Goal: Information Seeking & Learning: Learn about a topic

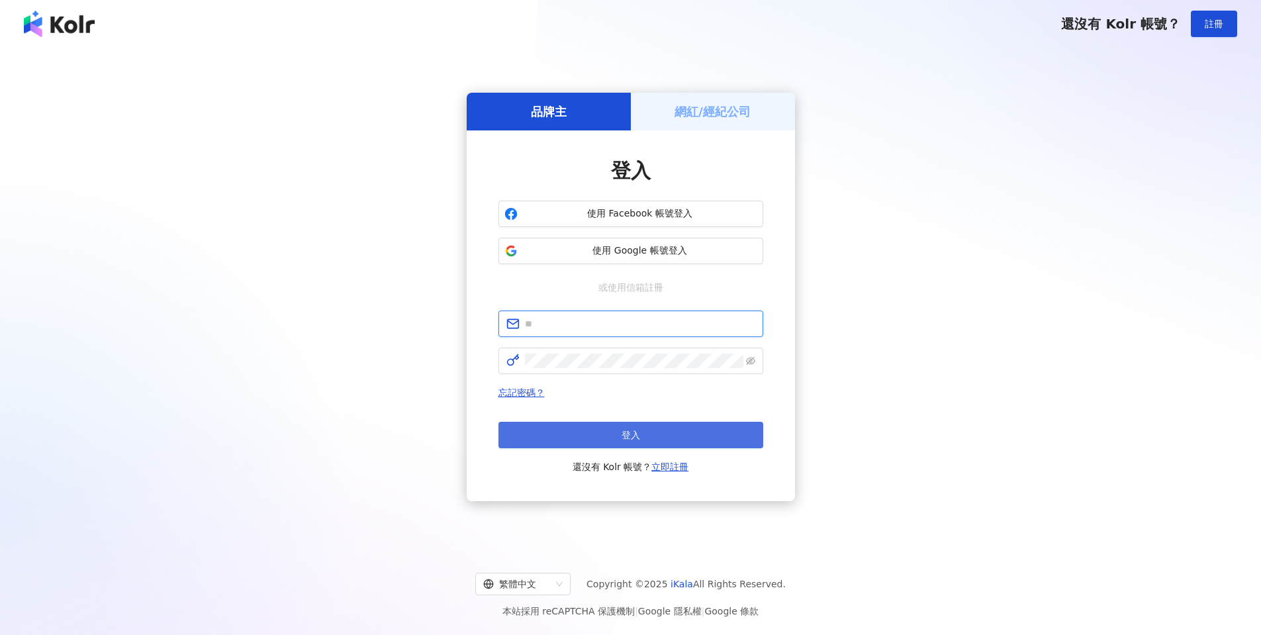
type input "**********"
click at [556, 438] on button "登入" at bounding box center [631, 435] width 265 height 26
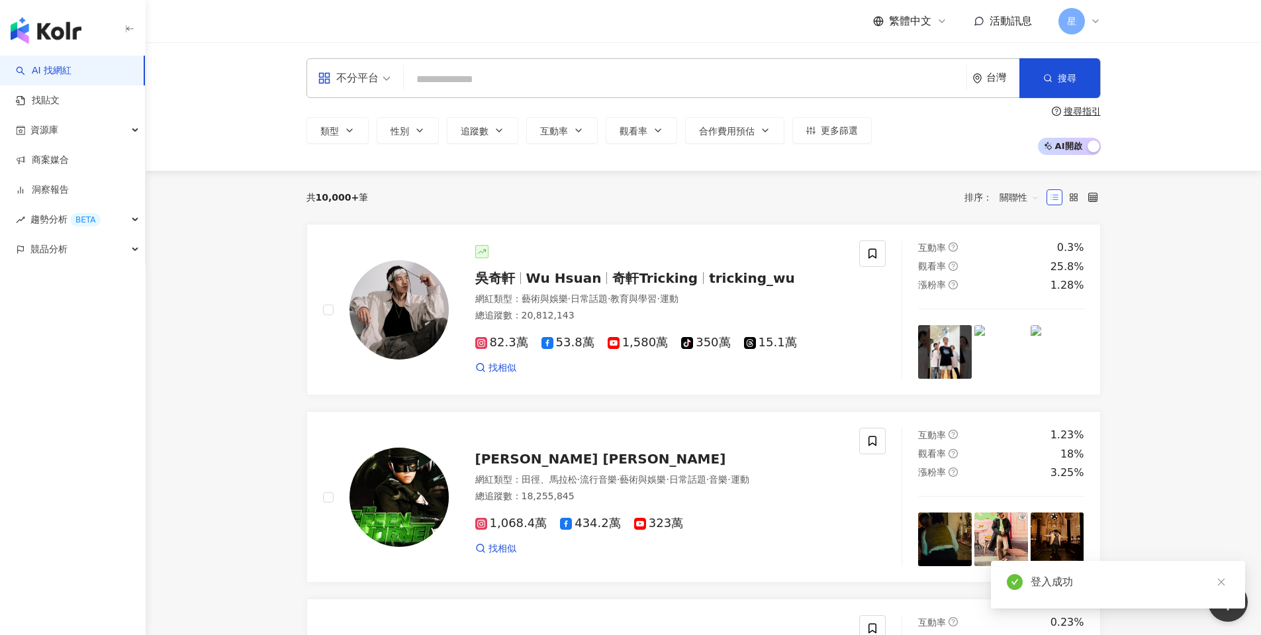
click at [1087, 25] on div "星" at bounding box center [1080, 21] width 42 height 26
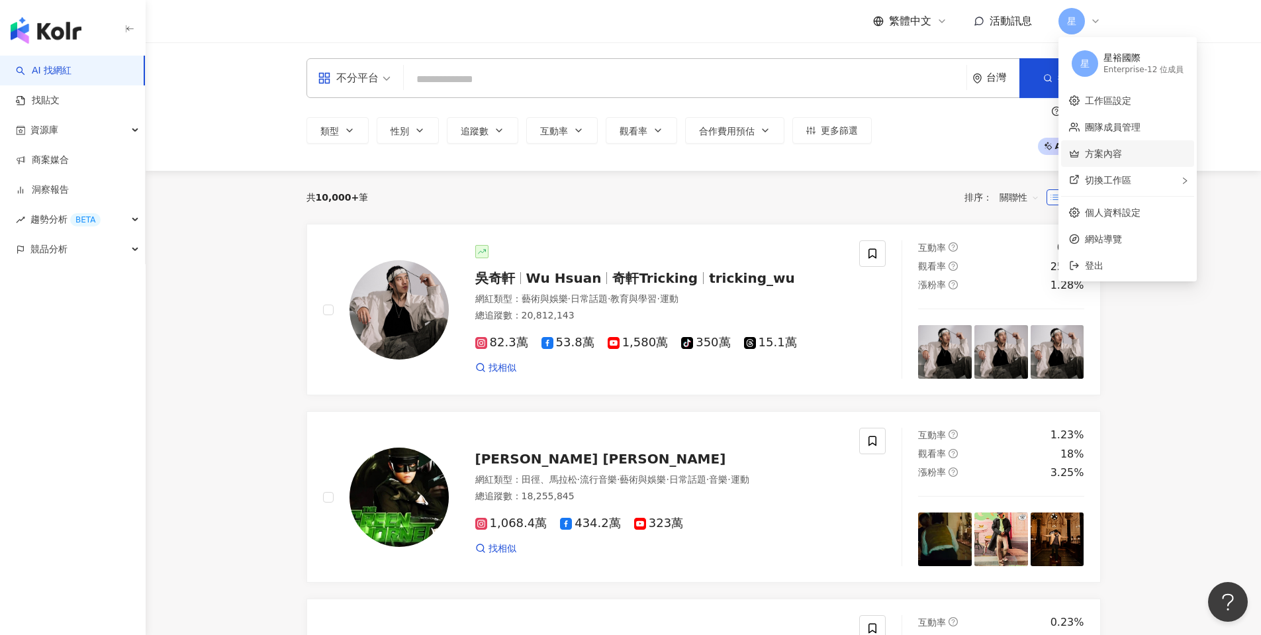
click at [1099, 152] on link "方案內容" at bounding box center [1103, 153] width 37 height 11
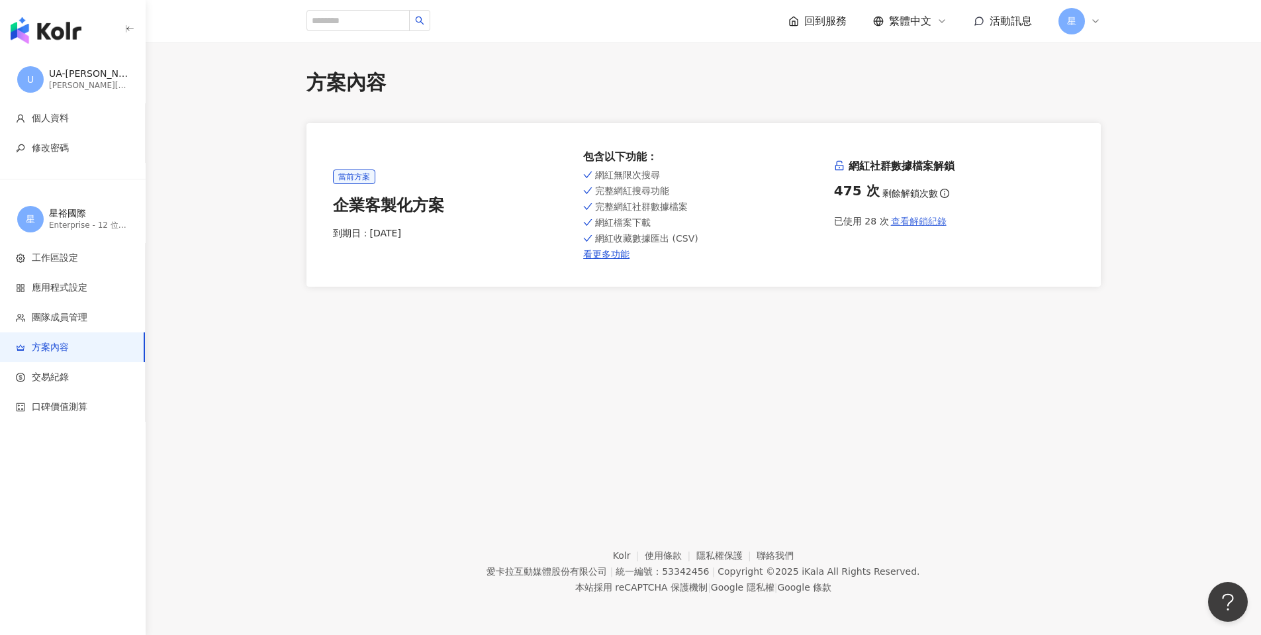
click at [923, 218] on span "查看解鎖紀錄" at bounding box center [919, 221] width 56 height 11
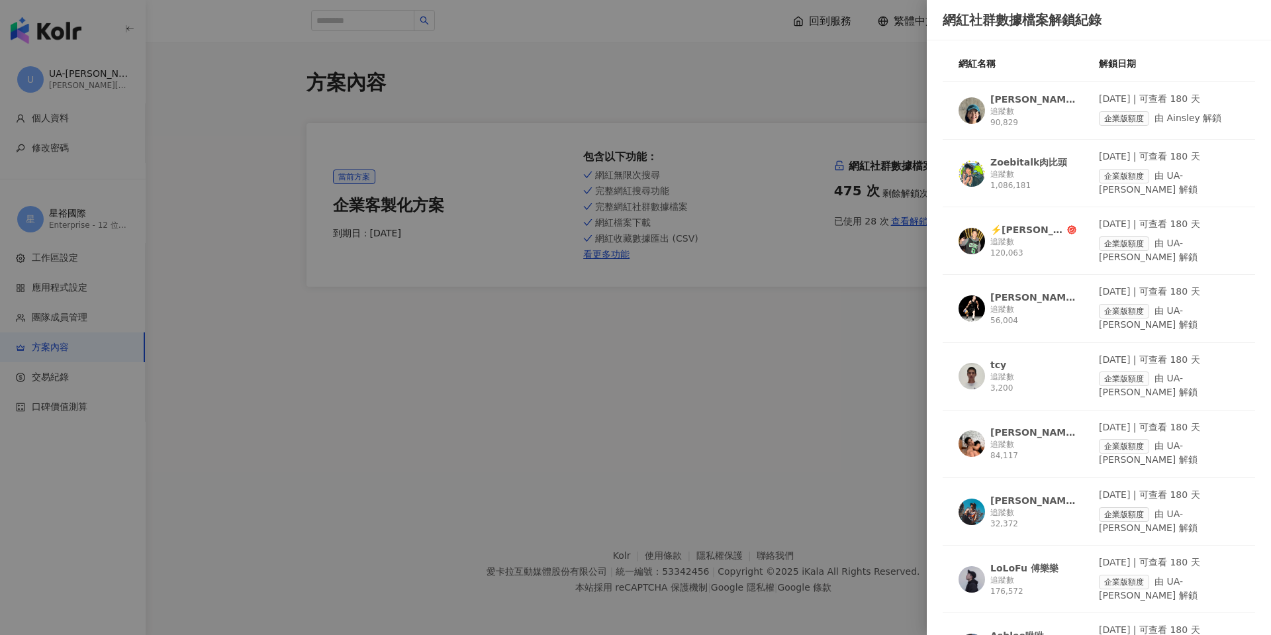
click at [482, 79] on div at bounding box center [635, 317] width 1271 height 635
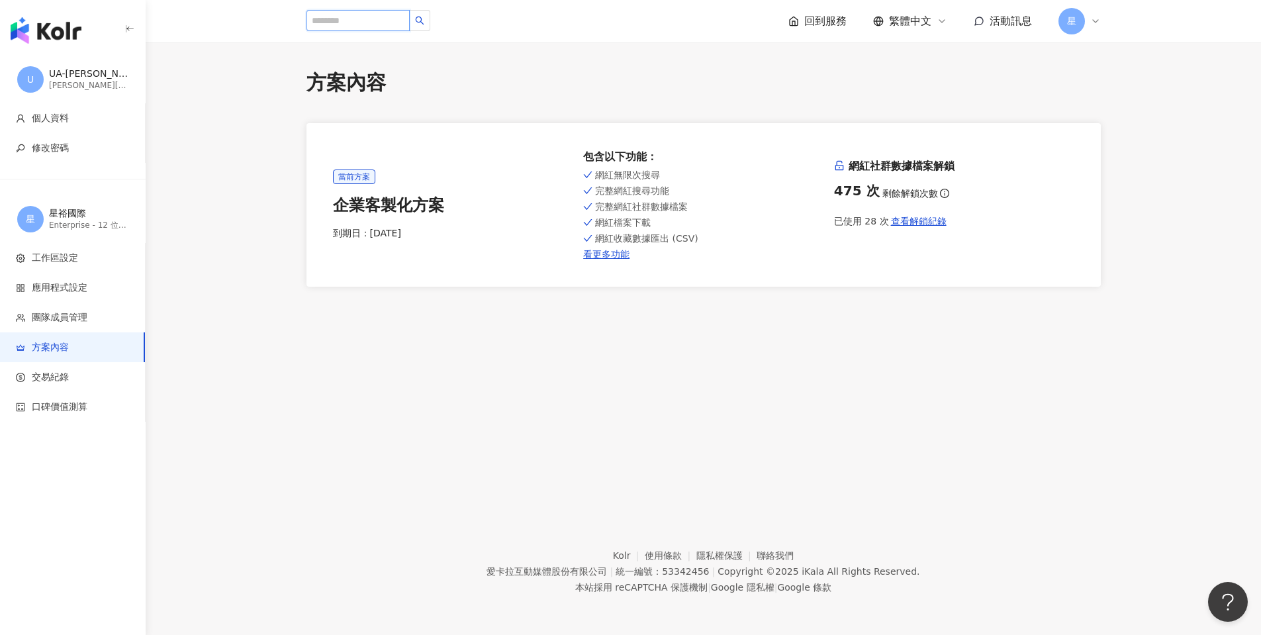
click at [374, 17] on input "search" at bounding box center [358, 20] width 103 height 21
type input "***"
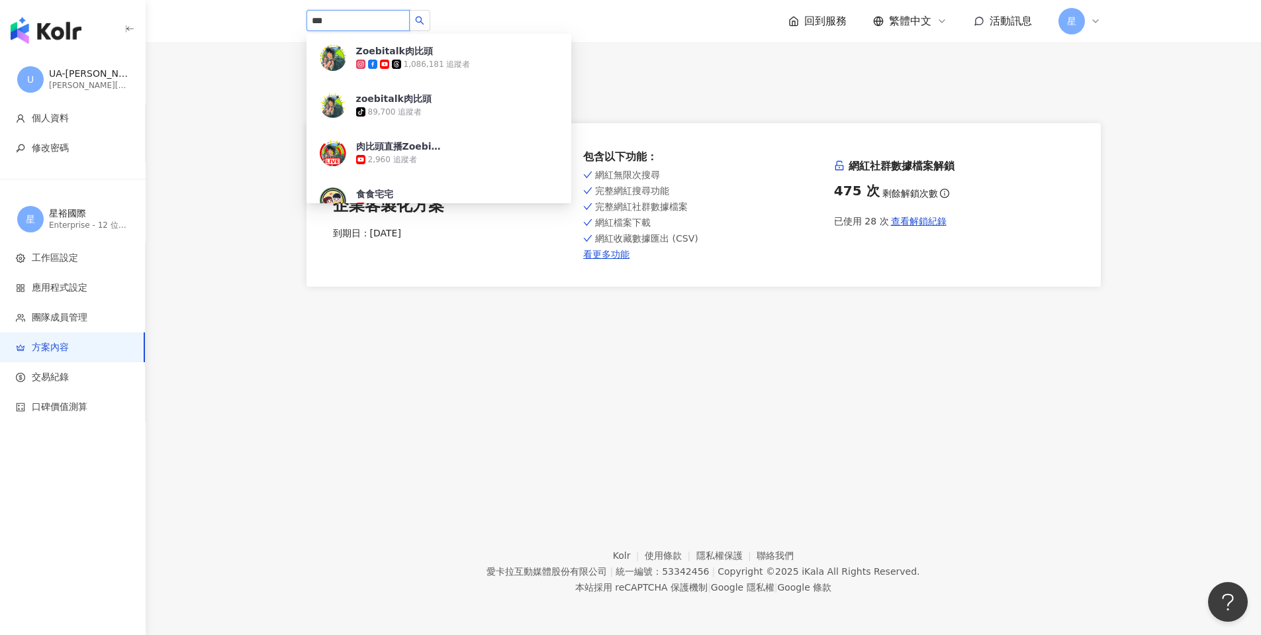
click at [382, 54] on div "Zoebitalk肉比頭" at bounding box center [394, 50] width 77 height 13
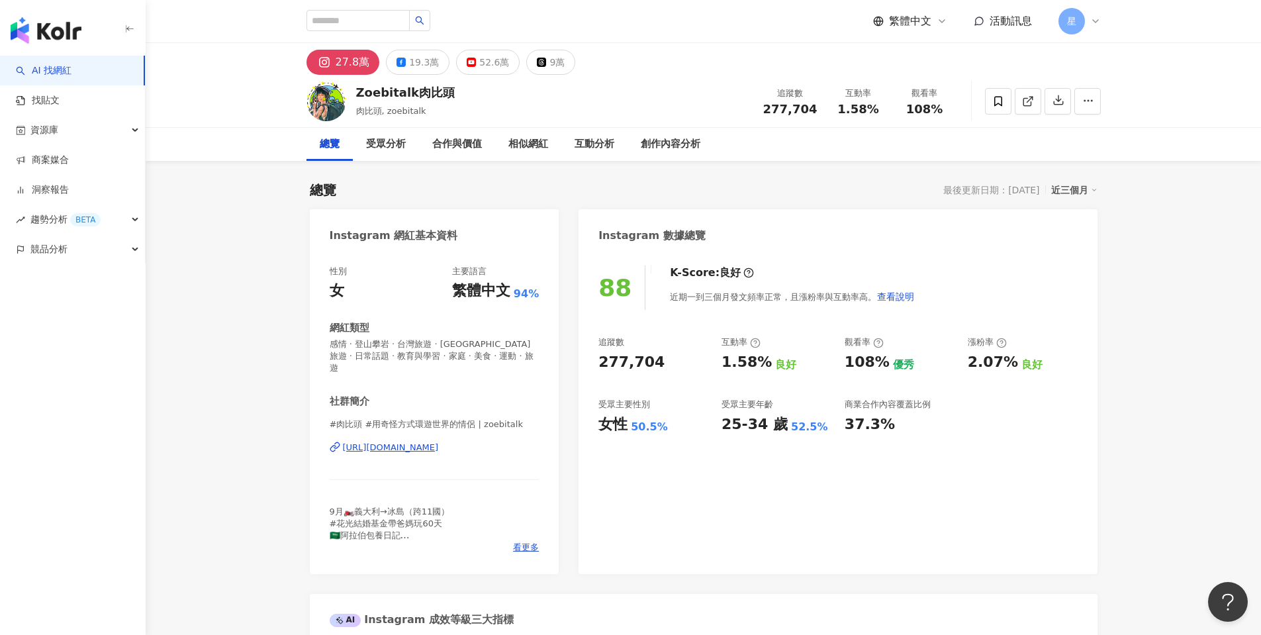
click at [356, 63] on div "27.8萬" at bounding box center [353, 62] width 34 height 19
click at [376, 442] on div "[URL][DOMAIN_NAME]" at bounding box center [391, 448] width 96 height 12
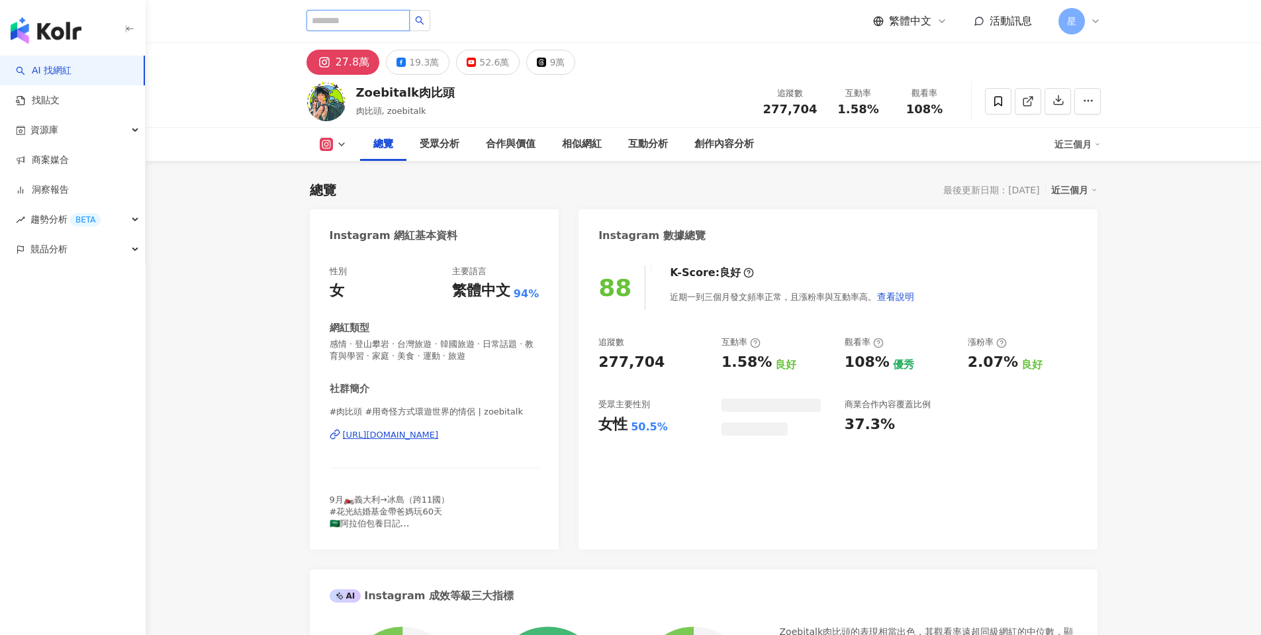
click at [350, 23] on input "search" at bounding box center [358, 20] width 103 height 21
click at [349, 19] on input "search" at bounding box center [358, 20] width 103 height 21
type input "**"
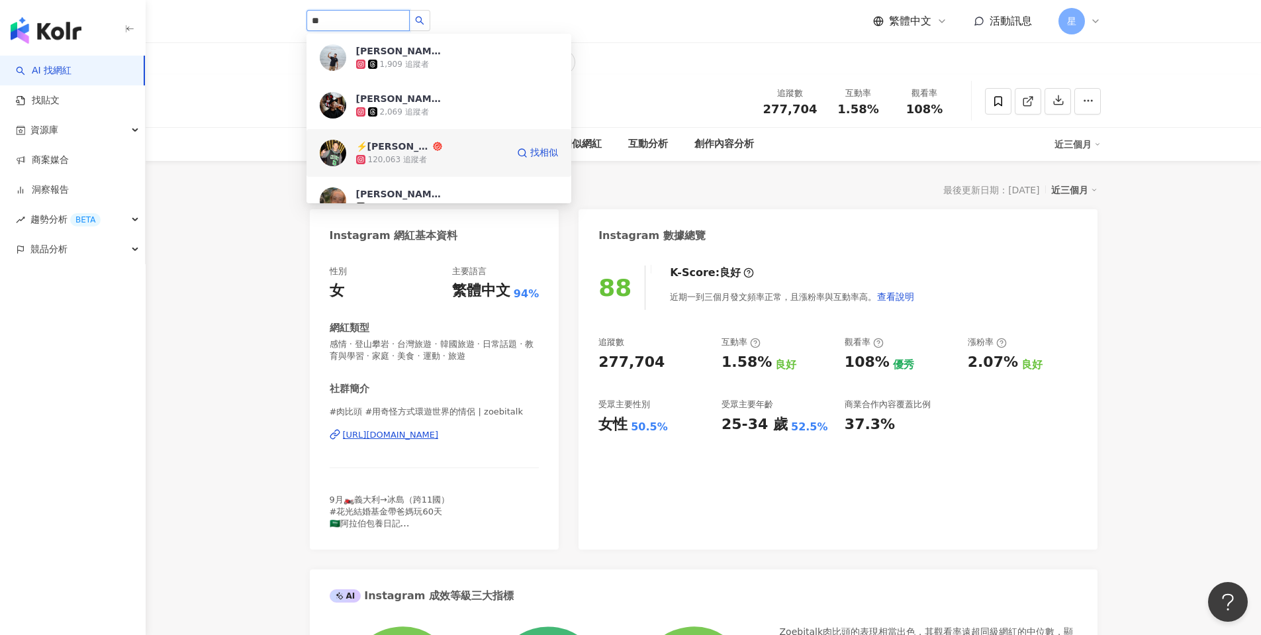
click at [379, 150] on div "⚡️[PERSON_NAME]" at bounding box center [393, 146] width 74 height 13
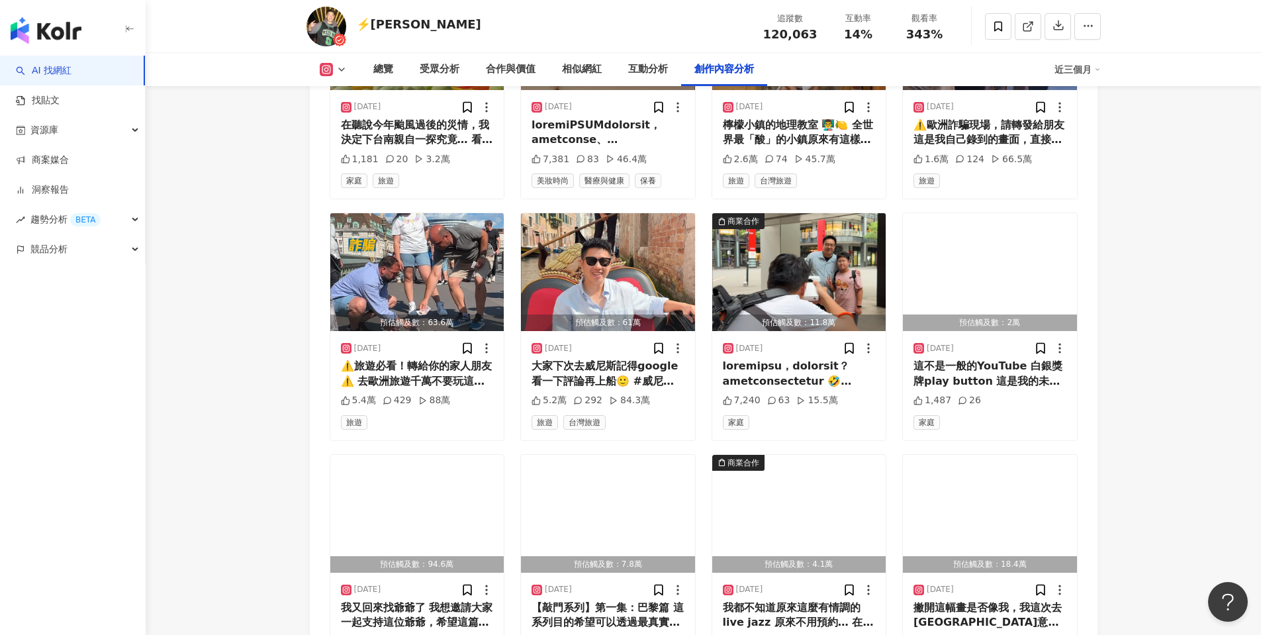
scroll to position [4304, 0]
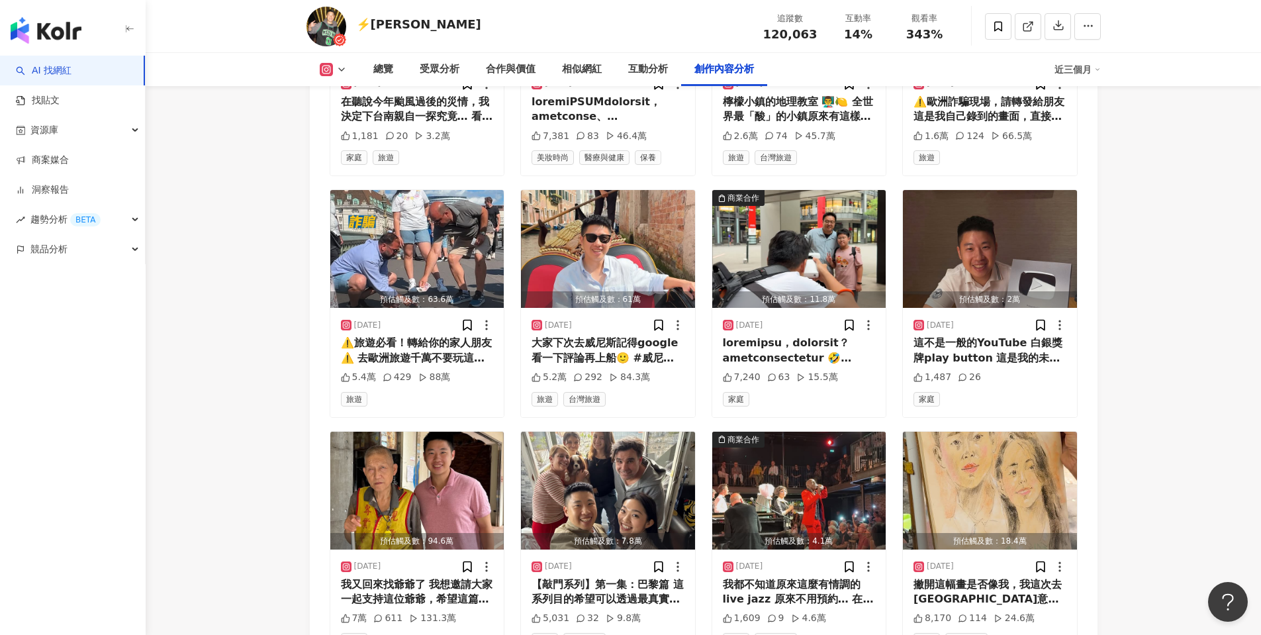
click at [404, 24] on div "⚡️[PERSON_NAME]" at bounding box center [418, 24] width 125 height 17
drag, startPoint x: 375, startPoint y: 21, endPoint x: 477, endPoint y: 26, distance: 102.7
click at [477, 26] on div "⚡️派瑞 Perry Green 追蹤數 120,063 互動率 14% 觀看率 343%" at bounding box center [704, 26] width 848 height 52
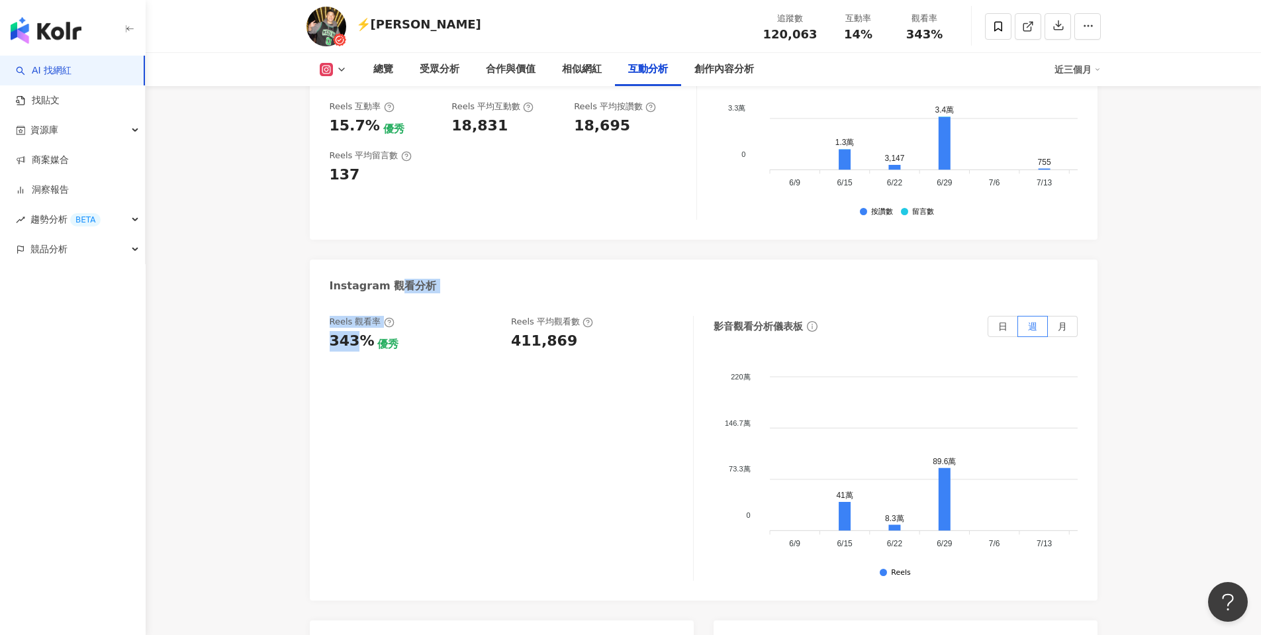
drag, startPoint x: 348, startPoint y: 192, endPoint x: 661, endPoint y: 271, distance: 323.0
click at [529, 253] on div "Instagram 互動分析 互動率 14% 優秀 按讚評論比 0.74:100 不佳 平均互動數 16,865 平均按讚數 16,742 平均留言數 123…" at bounding box center [704, 458] width 788 height 1118
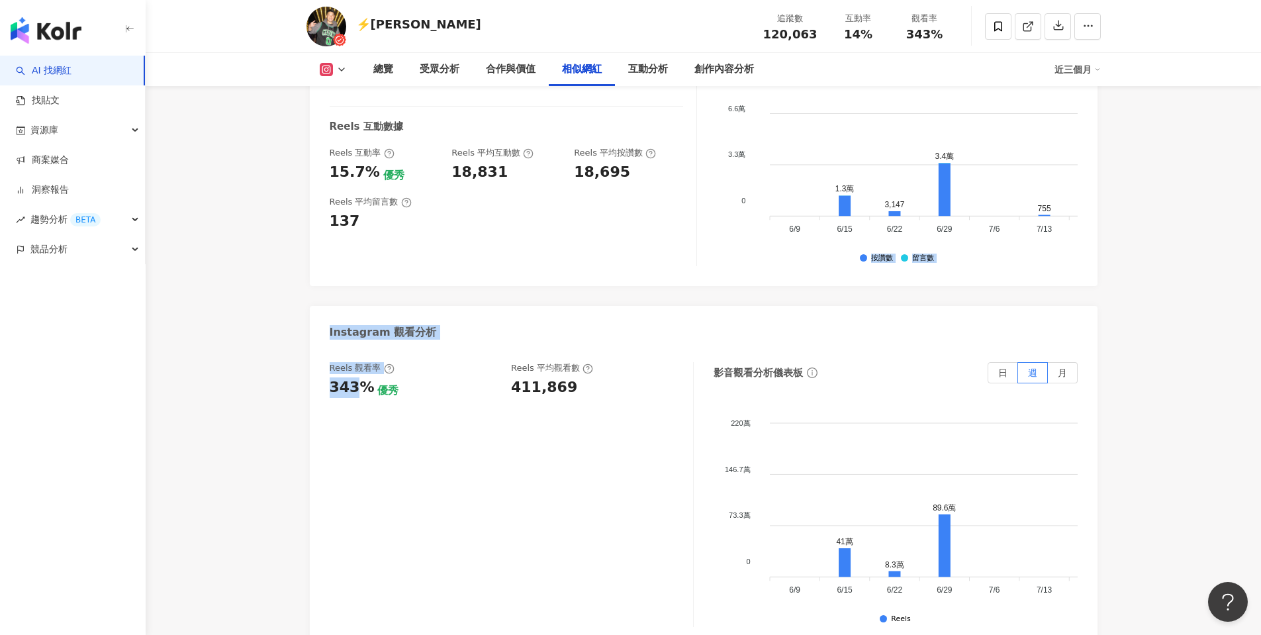
scroll to position [0, 0]
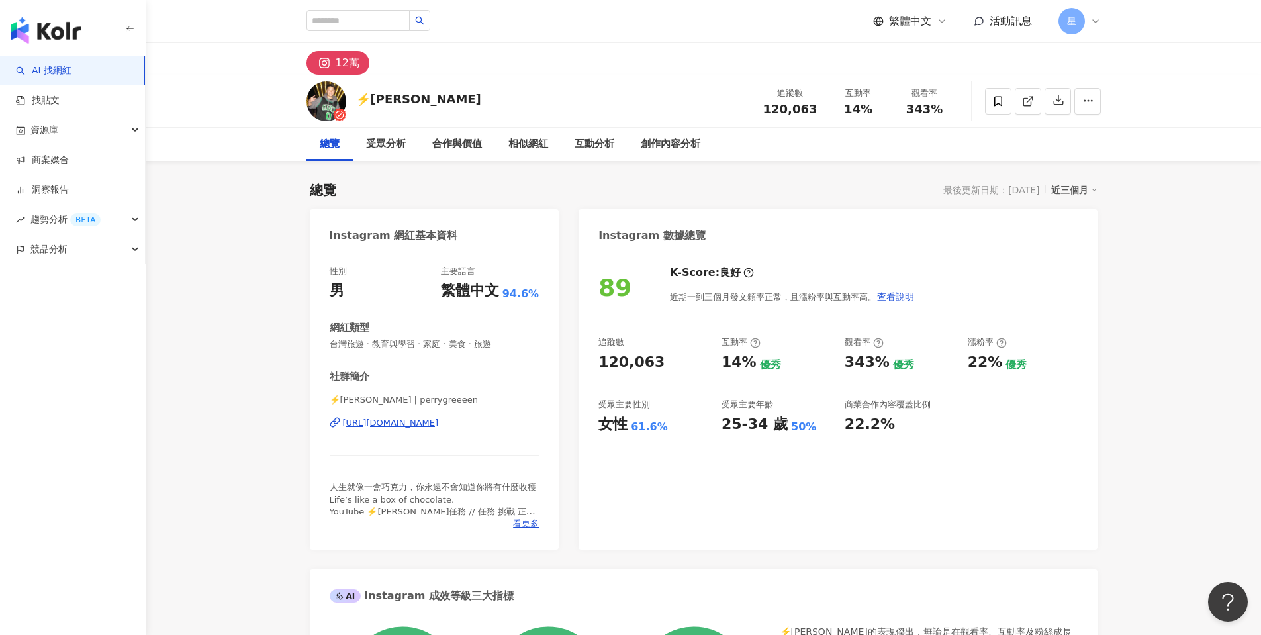
click at [340, 61] on div "12萬" at bounding box center [348, 63] width 24 height 19
click at [336, 62] on div "12萬" at bounding box center [348, 63] width 24 height 19
click at [330, 108] on img at bounding box center [327, 101] width 40 height 40
click at [332, 112] on img at bounding box center [327, 101] width 40 height 40
click at [332, 111] on img at bounding box center [327, 101] width 40 height 40
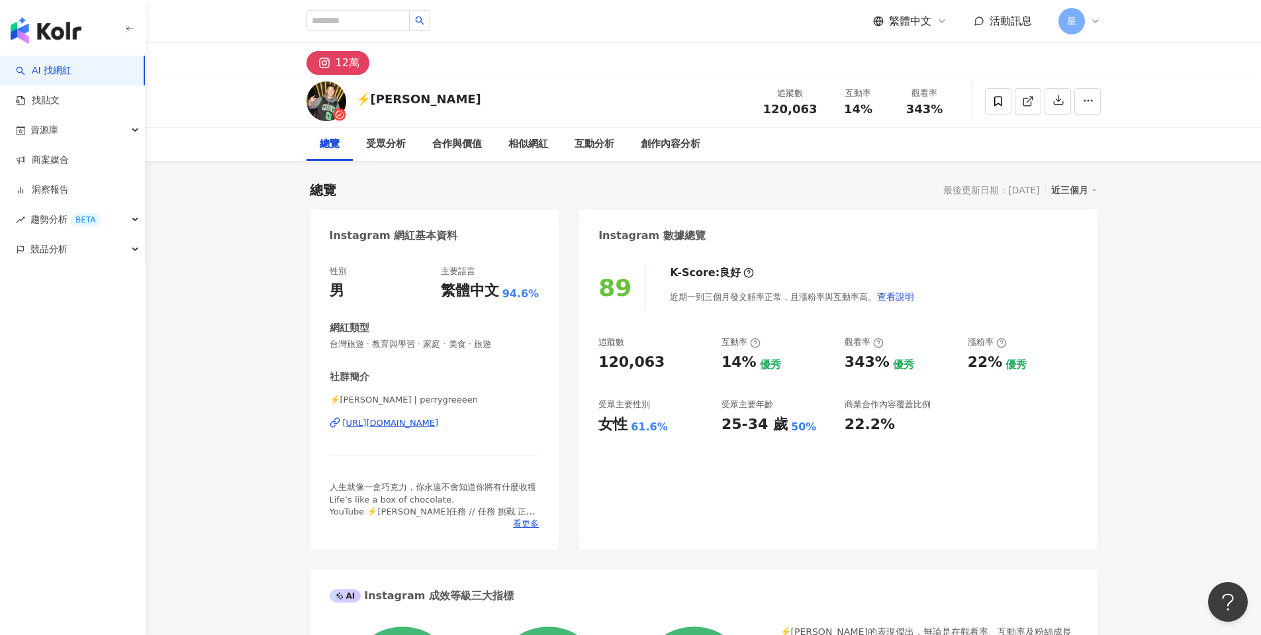
click at [412, 97] on div "⚡️[PERSON_NAME]" at bounding box center [418, 99] width 125 height 17
click at [350, 66] on div "12萬" at bounding box center [348, 63] width 24 height 19
click at [348, 62] on div "12萬" at bounding box center [348, 63] width 24 height 19
click at [375, 422] on div "https://www.instagram.com/perrygreeeen/" at bounding box center [391, 423] width 96 height 12
